Goal: Transaction & Acquisition: Purchase product/service

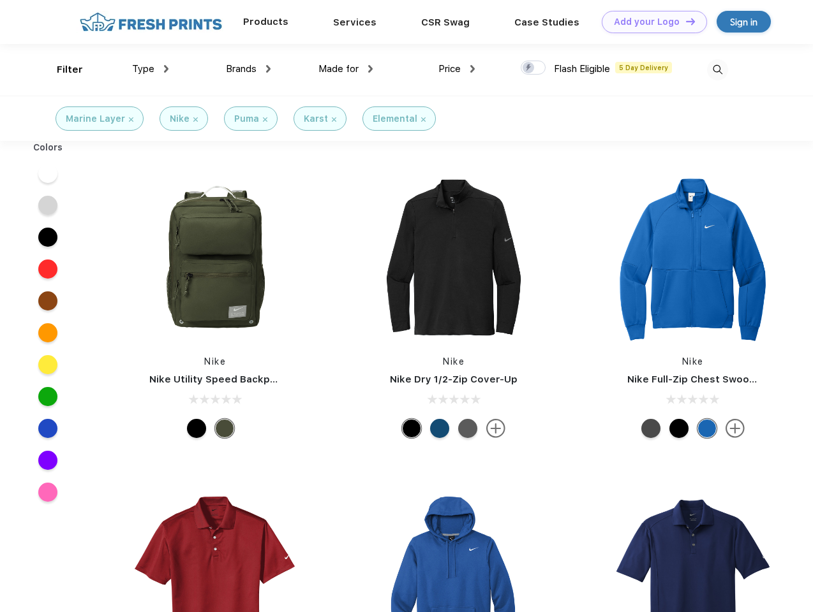
scroll to position [1, 0]
click at [649, 22] on link "Add your Logo Design Tool" at bounding box center [654, 22] width 105 height 22
click at [0, 0] on div "Design Tool" at bounding box center [0, 0] width 0 height 0
click at [684, 21] on link "Add your Logo Design Tool" at bounding box center [654, 22] width 105 height 22
click at [61, 70] on div "Filter" at bounding box center [70, 70] width 26 height 15
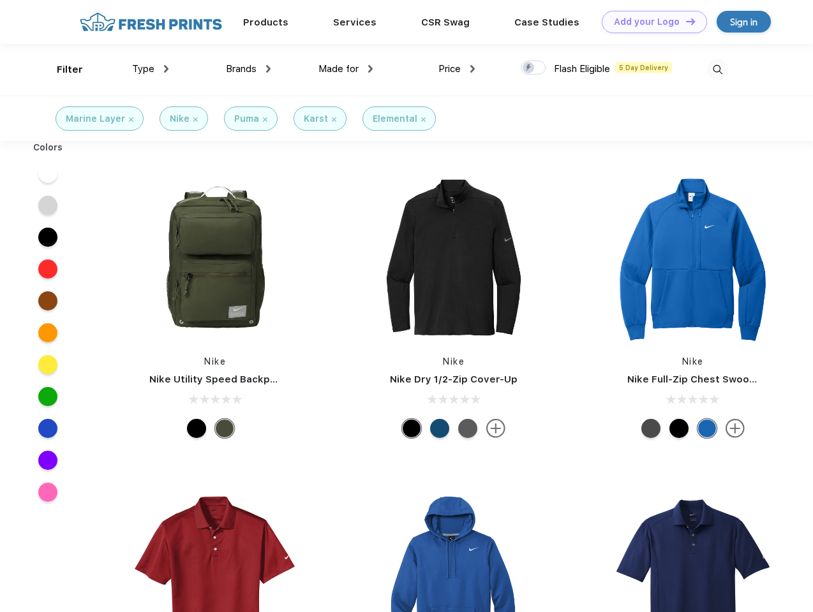
click at [151, 69] on span "Type" at bounding box center [143, 68] width 22 height 11
click at [248, 69] on span "Brands" at bounding box center [241, 68] width 31 height 11
click at [346, 69] on span "Made for" at bounding box center [338, 68] width 40 height 11
click at [457, 69] on span "Price" at bounding box center [449, 68] width 22 height 11
click at [533, 68] on div at bounding box center [533, 68] width 25 height 14
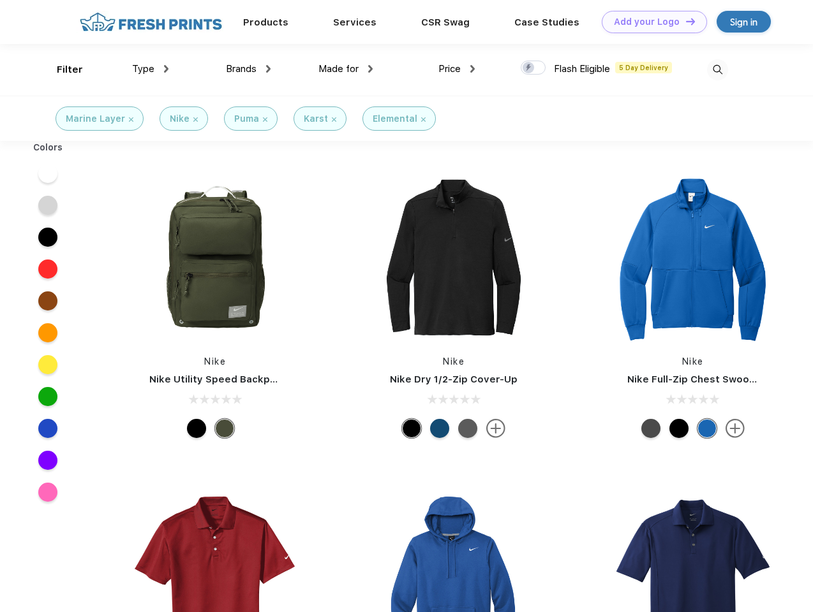
click at [529, 68] on input "checkbox" at bounding box center [525, 64] width 8 height 8
click at [717, 70] on img at bounding box center [717, 69] width 21 height 21
